Goal: Transaction & Acquisition: Purchase product/service

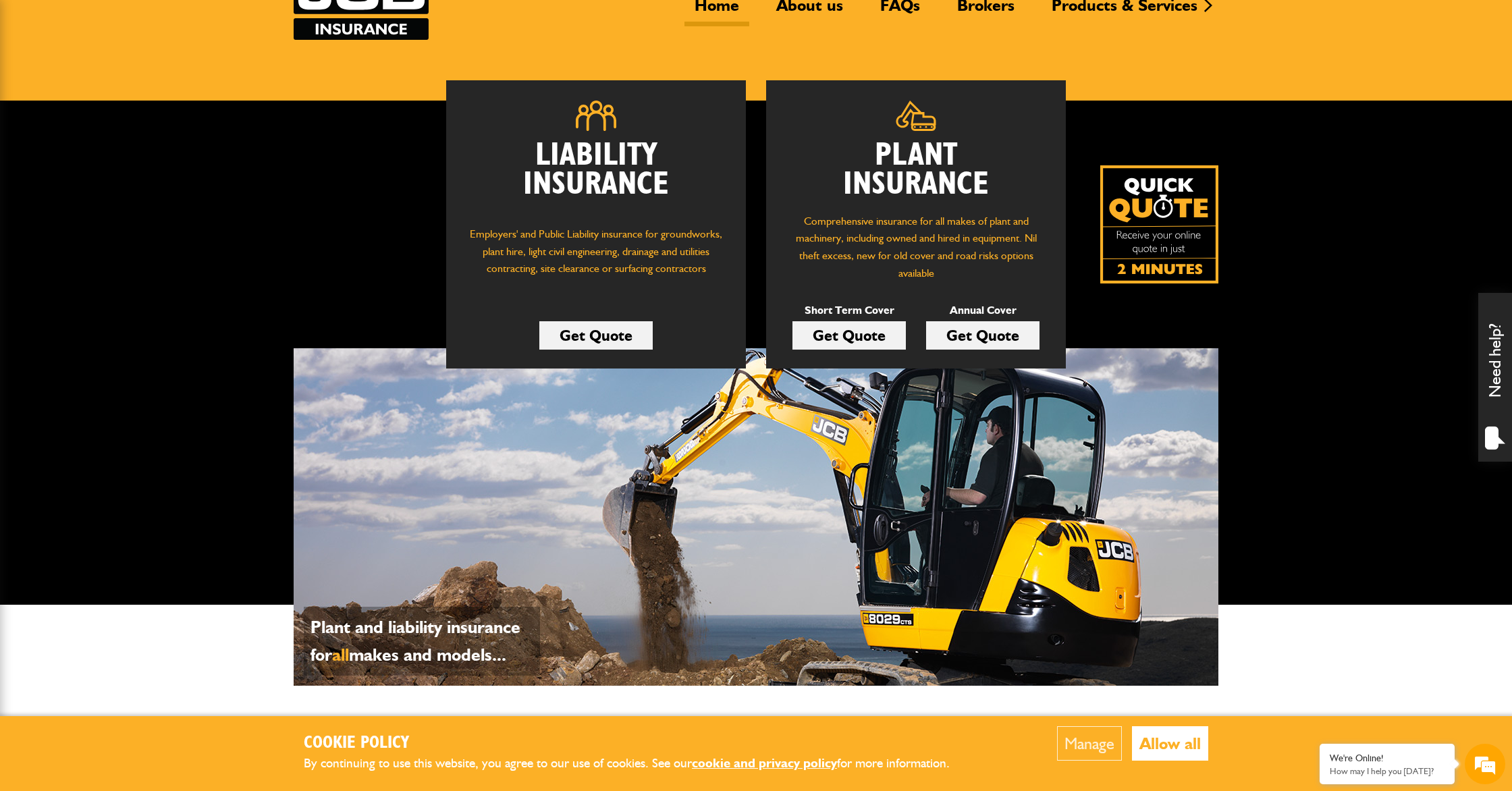
scroll to position [127, 0]
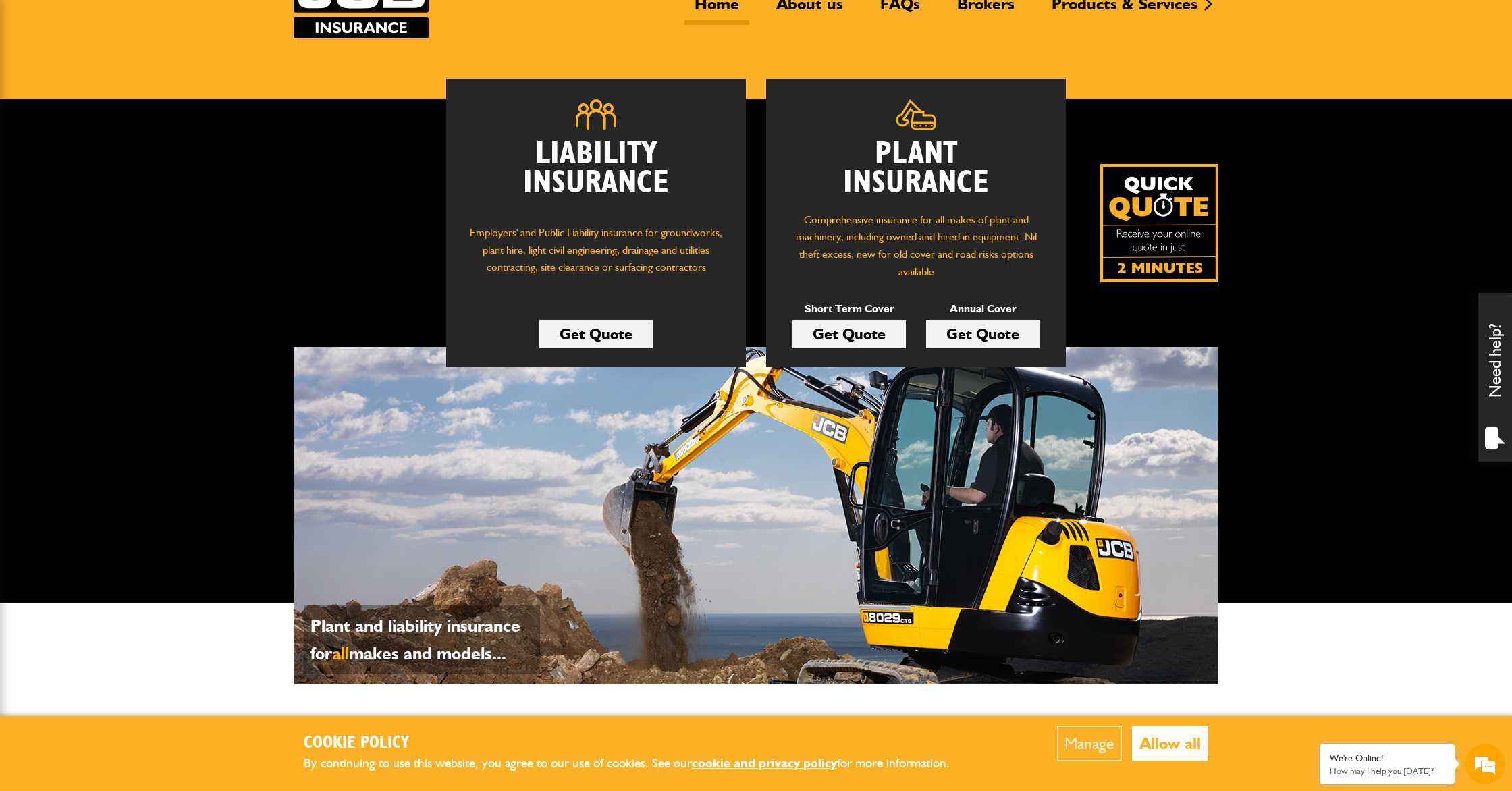
click at [846, 332] on link "Get Quote" at bounding box center [849, 334] width 113 height 29
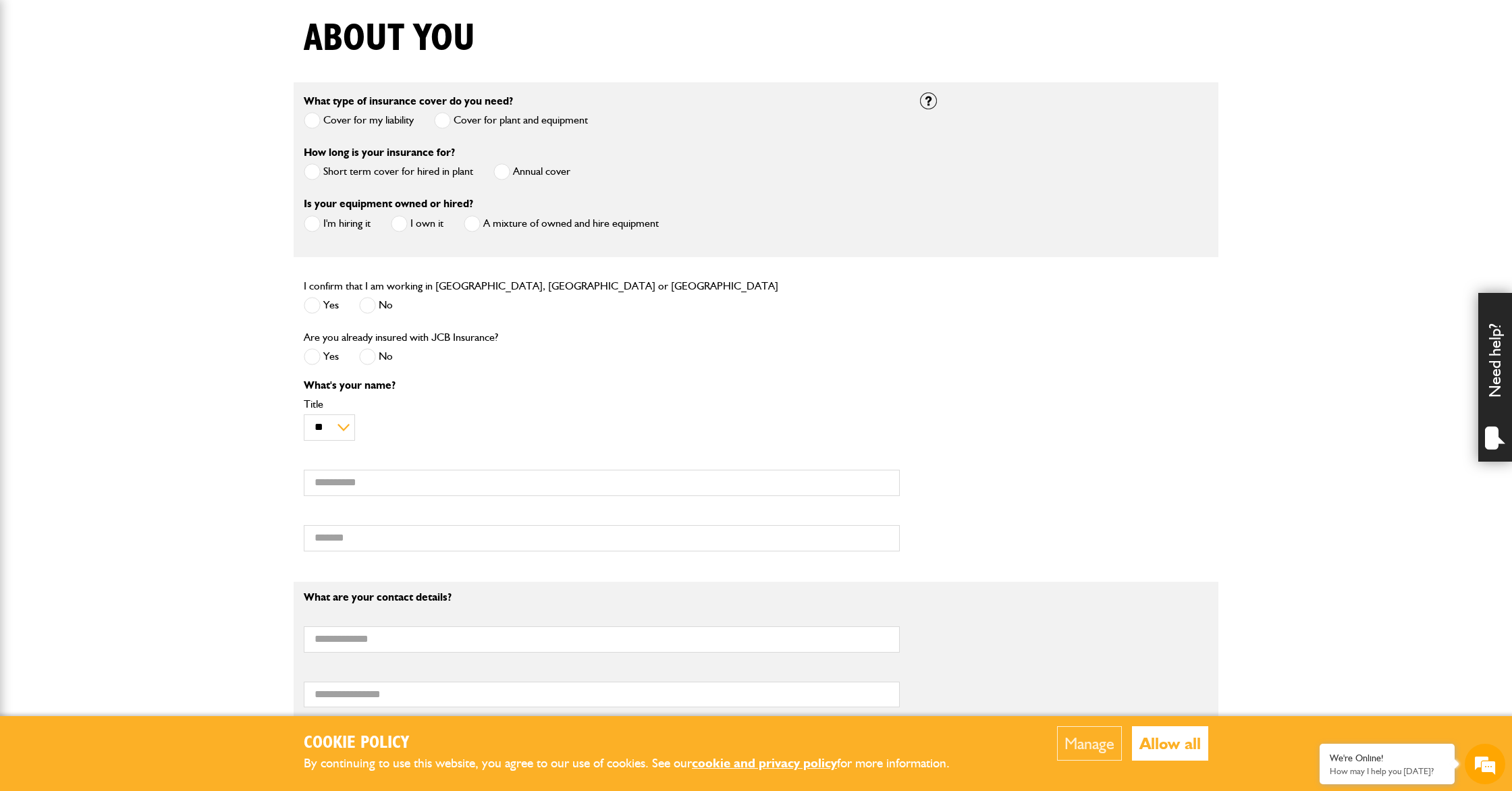
scroll to position [338, 0]
click at [311, 169] on span at bounding box center [312, 170] width 17 height 17
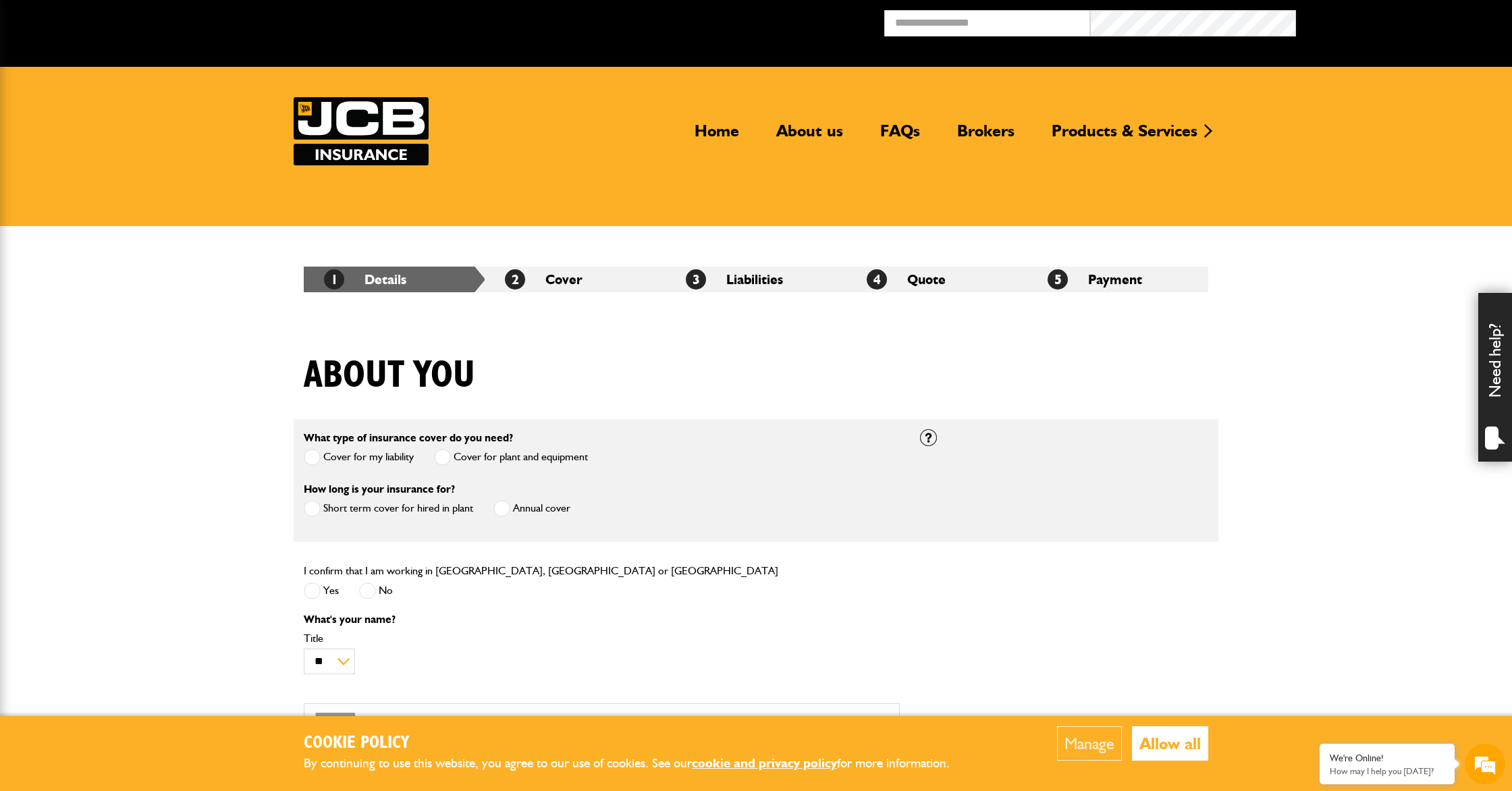
scroll to position [0, 0]
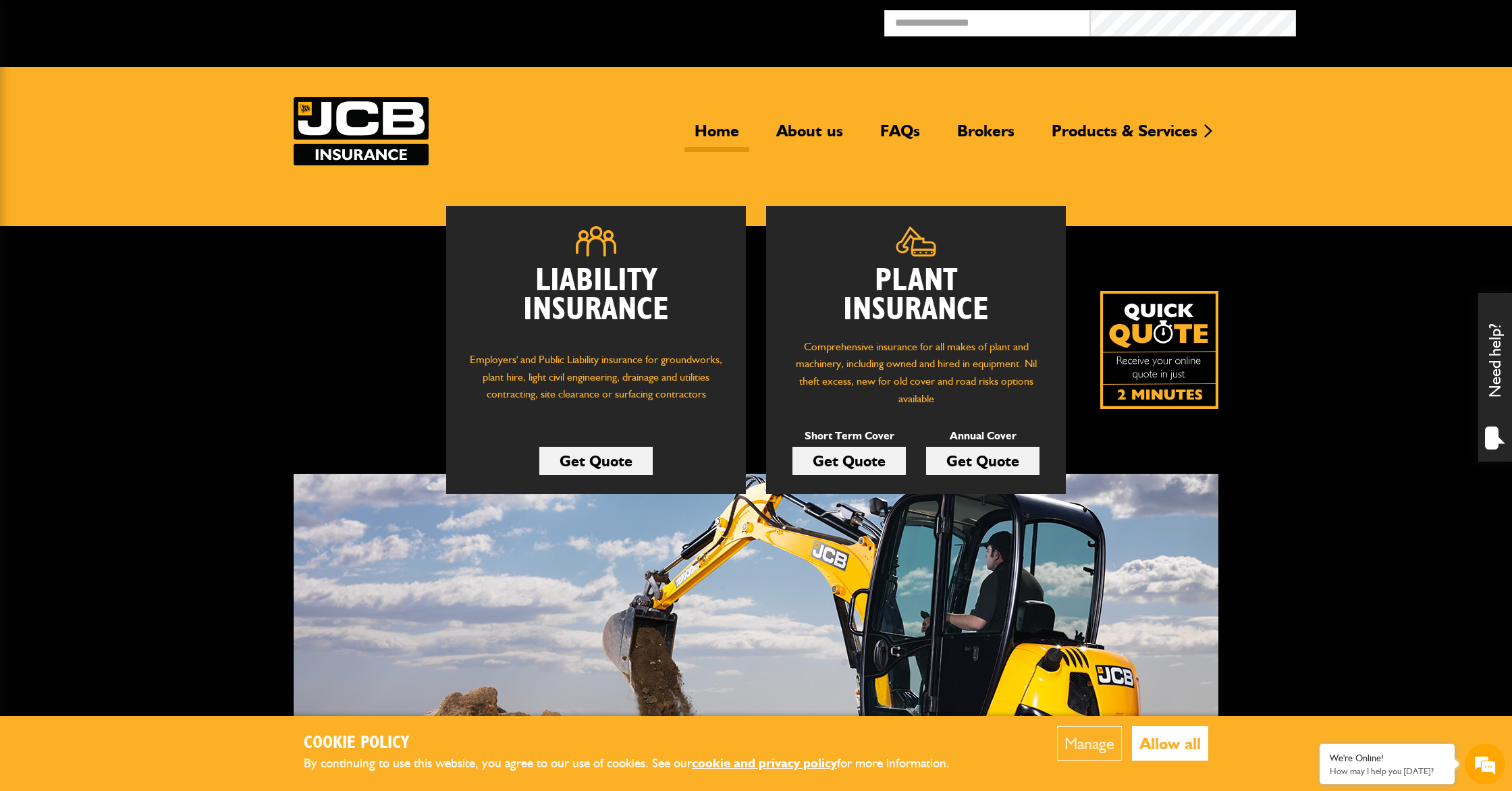
scroll to position [127, 0]
